Goal: Task Accomplishment & Management: Manage account settings

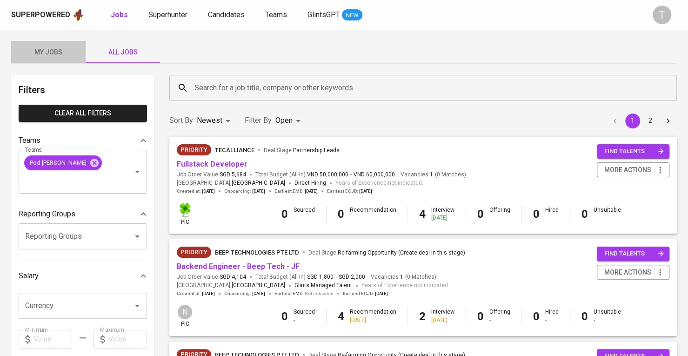
drag, startPoint x: 46, startPoint y: 61, endPoint x: 65, endPoint y: 59, distance: 19.6
click at [47, 58] on button "My Jobs" at bounding box center [48, 52] width 74 height 22
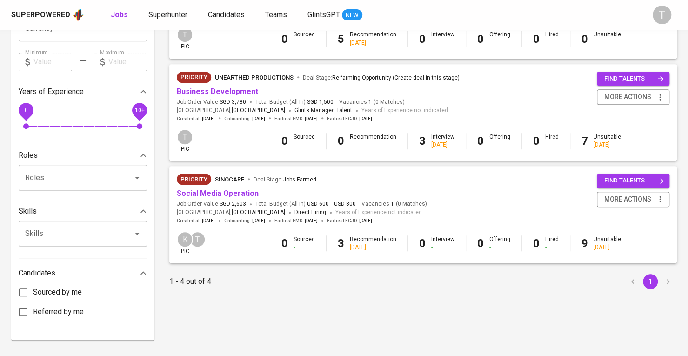
scroll to position [279, 0]
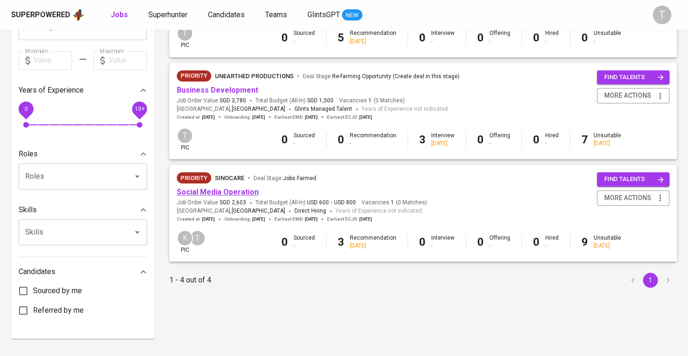
click at [228, 192] on link "Social Media Operation" at bounding box center [218, 192] width 82 height 9
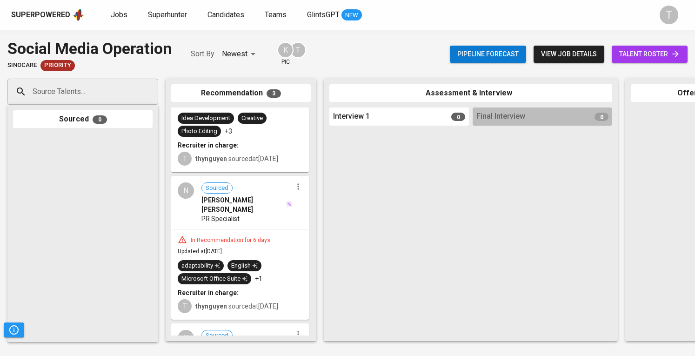
scroll to position [69, 0]
click at [295, 191] on icon "button" at bounding box center [298, 187] width 9 height 9
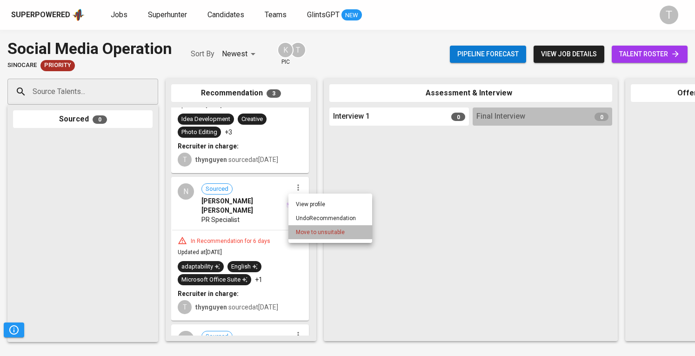
click at [299, 235] on span "Move to unsuitable" at bounding box center [320, 232] width 49 height 8
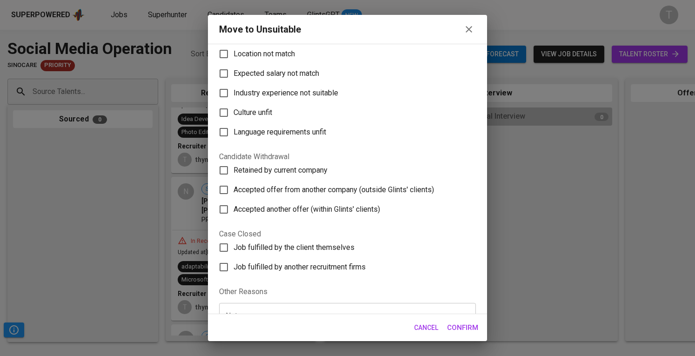
scroll to position [88, 0]
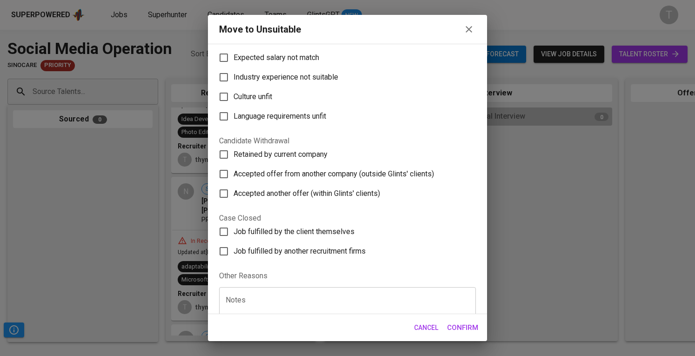
click at [301, 173] on span "Accepted offer from another company (outside Glints' clients)" at bounding box center [334, 173] width 201 height 11
click at [234, 173] on input "Accepted offer from another company (outside Glints' clients)" at bounding box center [224, 174] width 20 height 20
checkbox input "true"
click at [469, 327] on span "Confirm" at bounding box center [462, 328] width 31 height 12
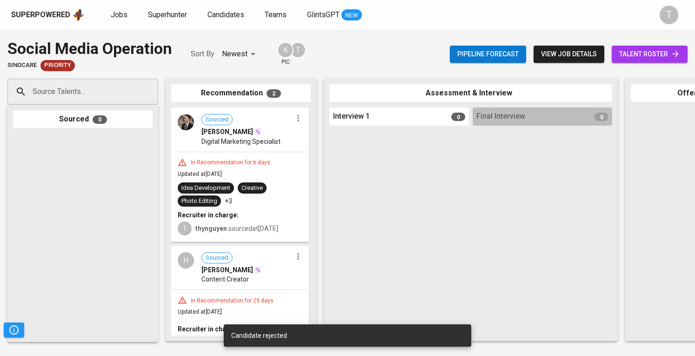
scroll to position [27, 0]
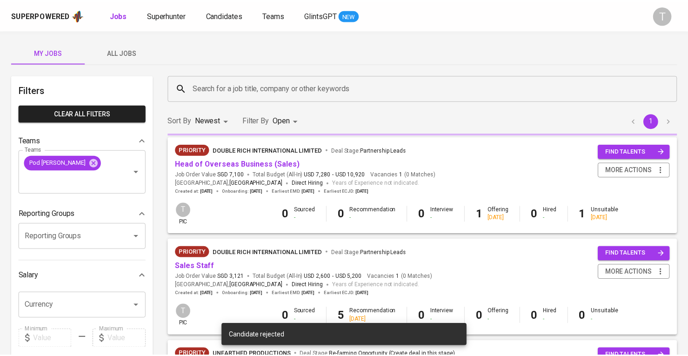
scroll to position [279, 0]
